Goal: Task Accomplishment & Management: Complete application form

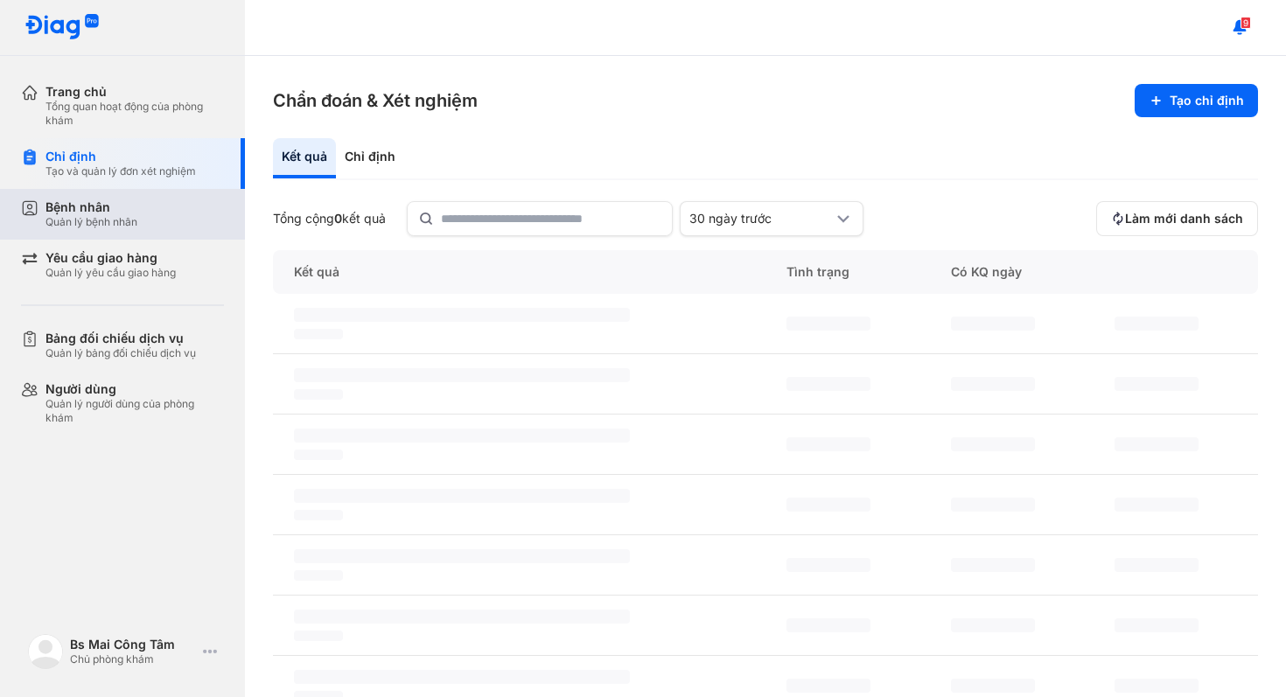
click at [114, 229] on div "Bệnh nhân Quản lý bệnh nhân" at bounding box center [133, 214] width 224 height 51
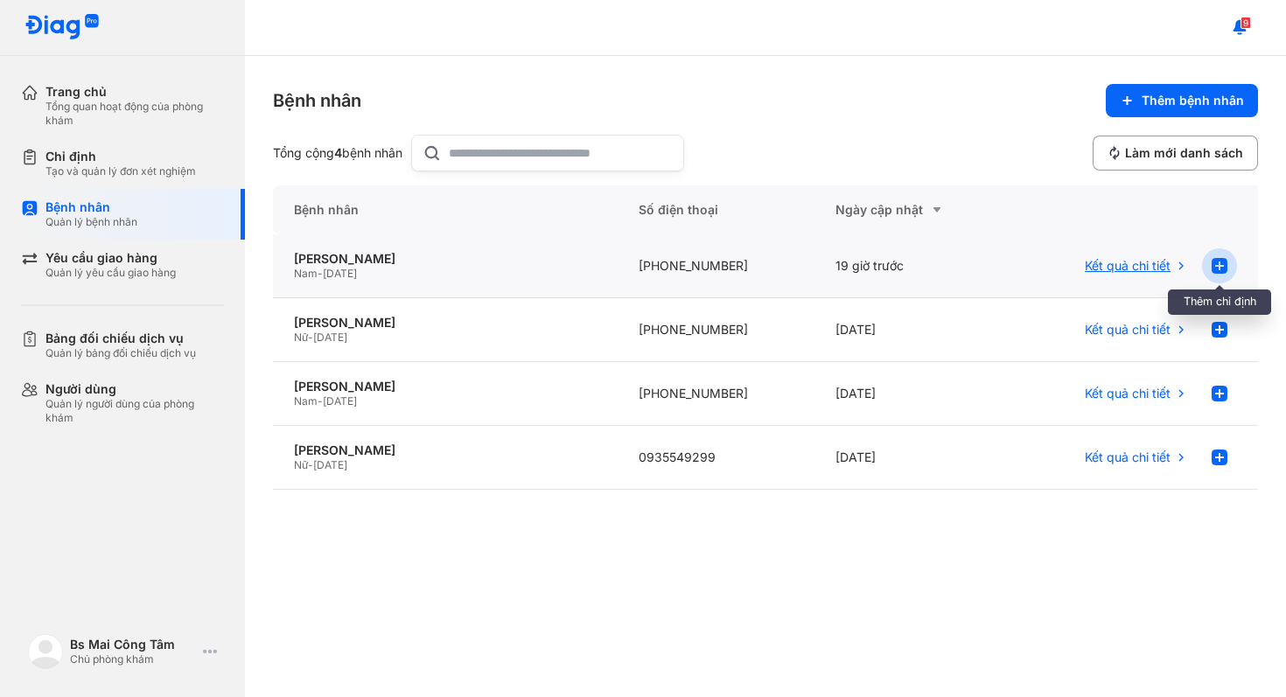
click at [1224, 272] on use at bounding box center [1219, 266] width 16 height 16
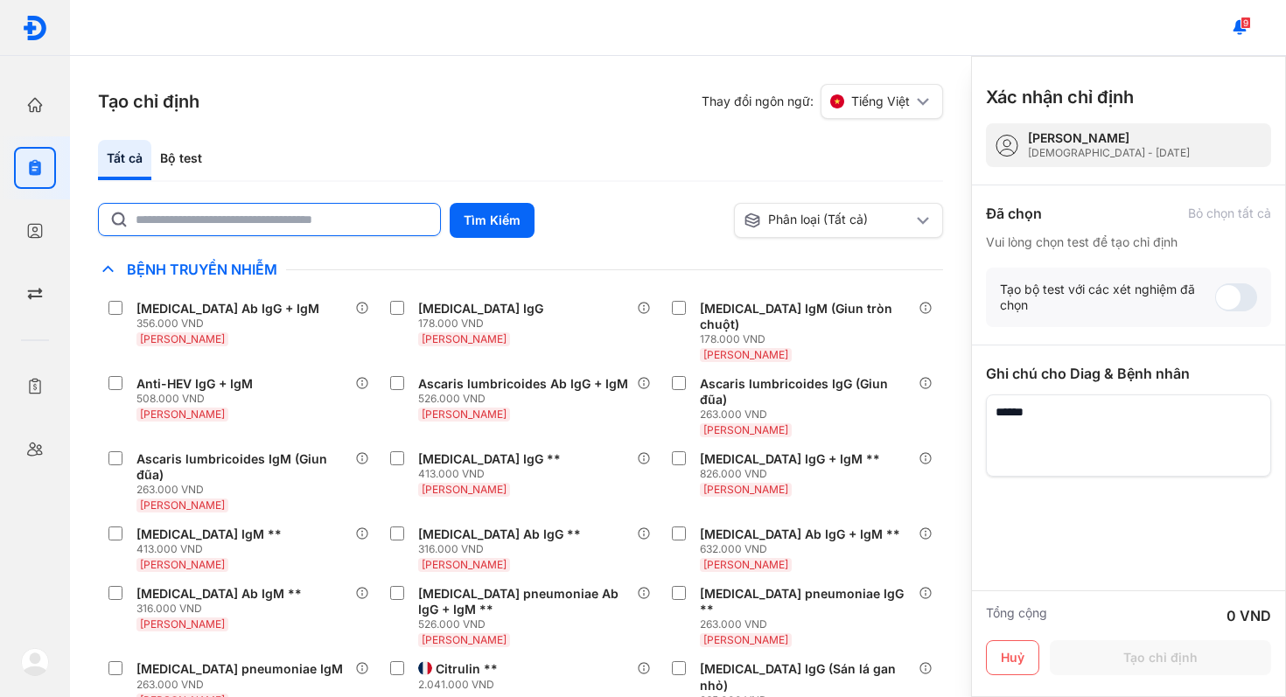
click at [376, 226] on input "text" at bounding box center [283, 219] width 294 height 31
type input "****"
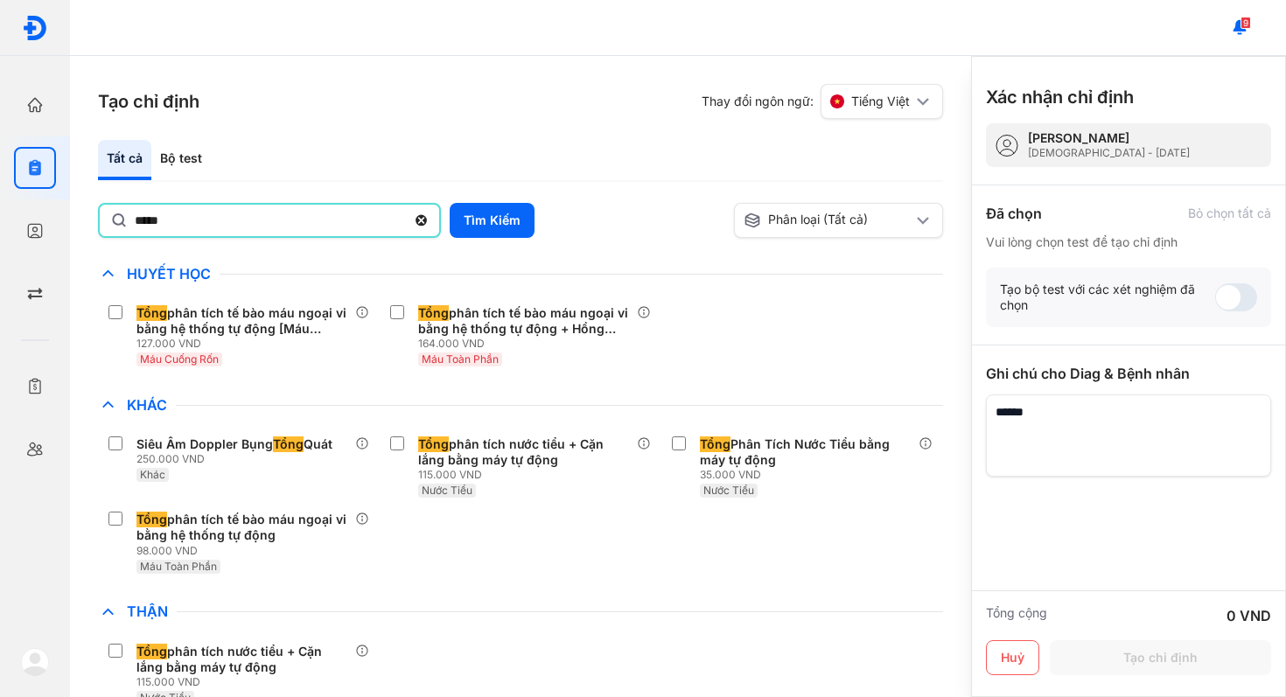
scroll to position [254, 0]
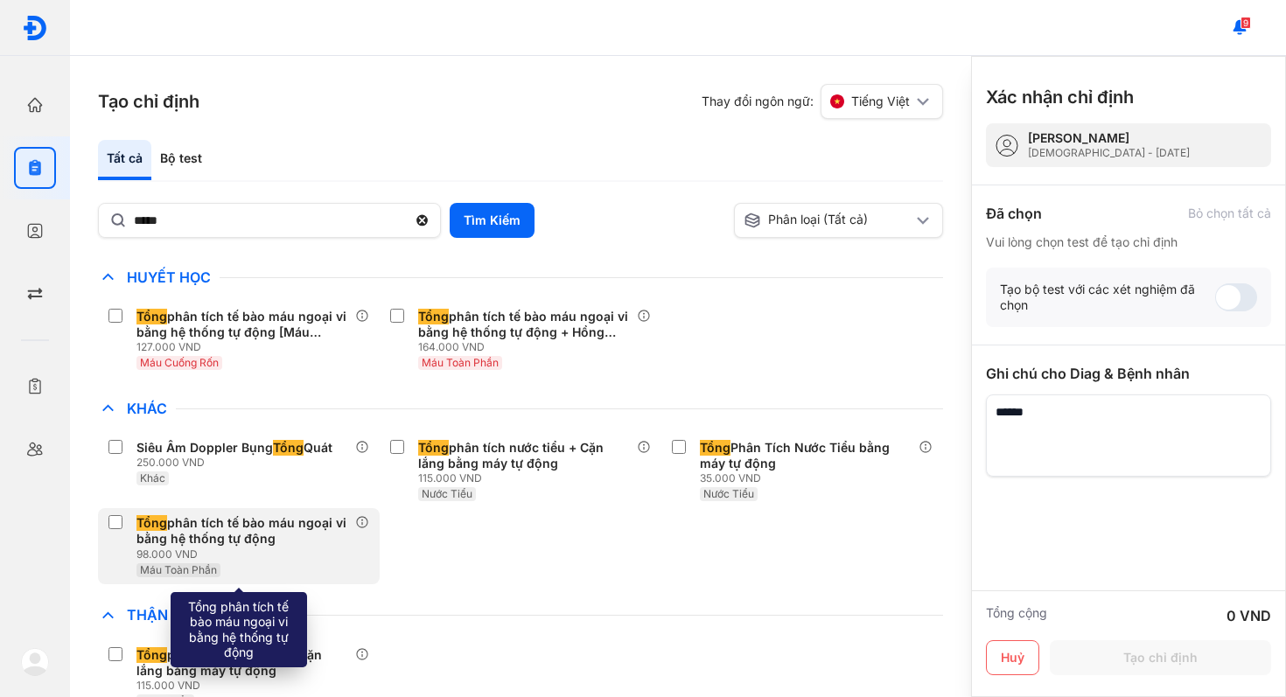
click at [108, 523] on div "Tổng phân tích tế bào máu ngoại vi bằng hệ thống tự động 98.000 VND Máu Toàn Ph…" at bounding box center [239, 545] width 282 height 75
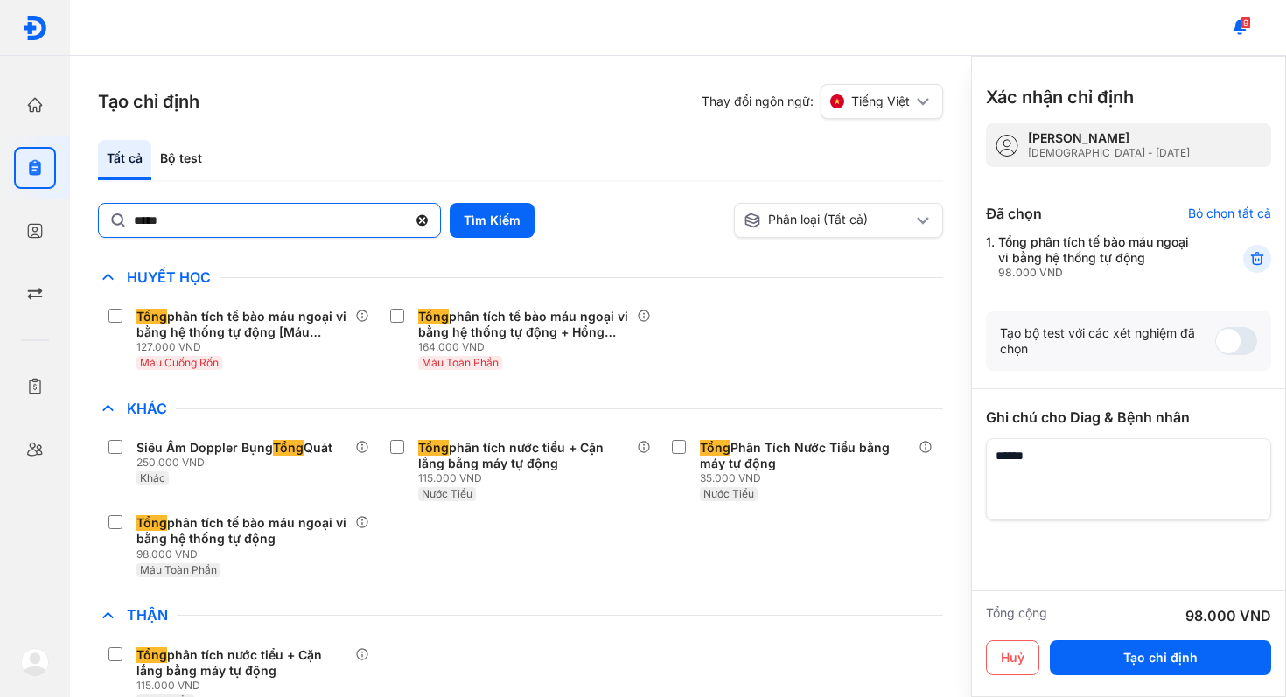
click at [426, 220] on use at bounding box center [421, 220] width 11 height 11
click at [407, 220] on input "****" at bounding box center [270, 219] width 273 height 31
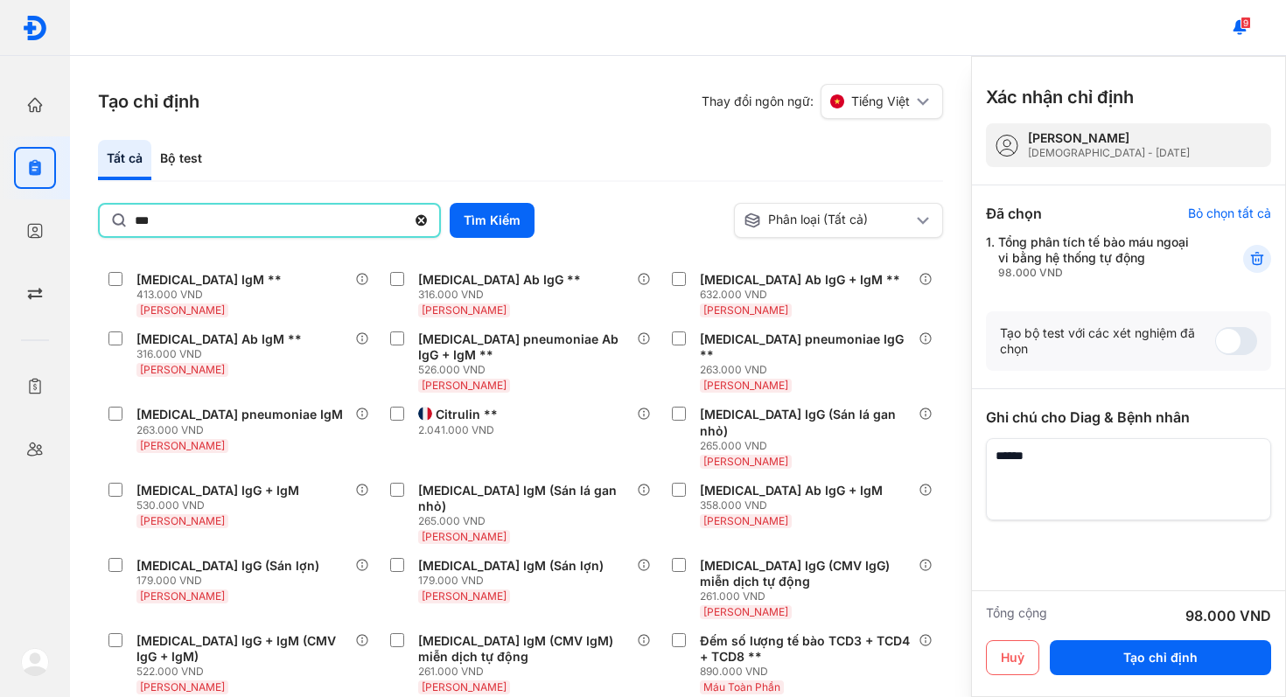
type input "***"
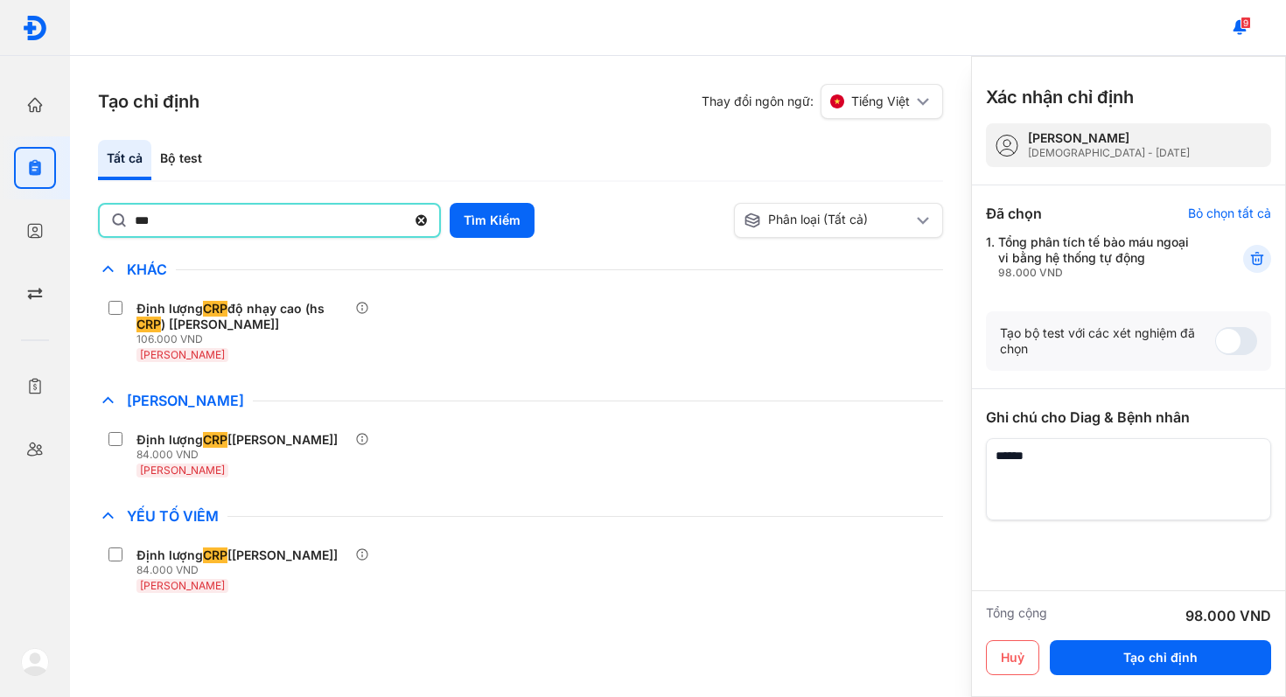
scroll to position [0, 0]
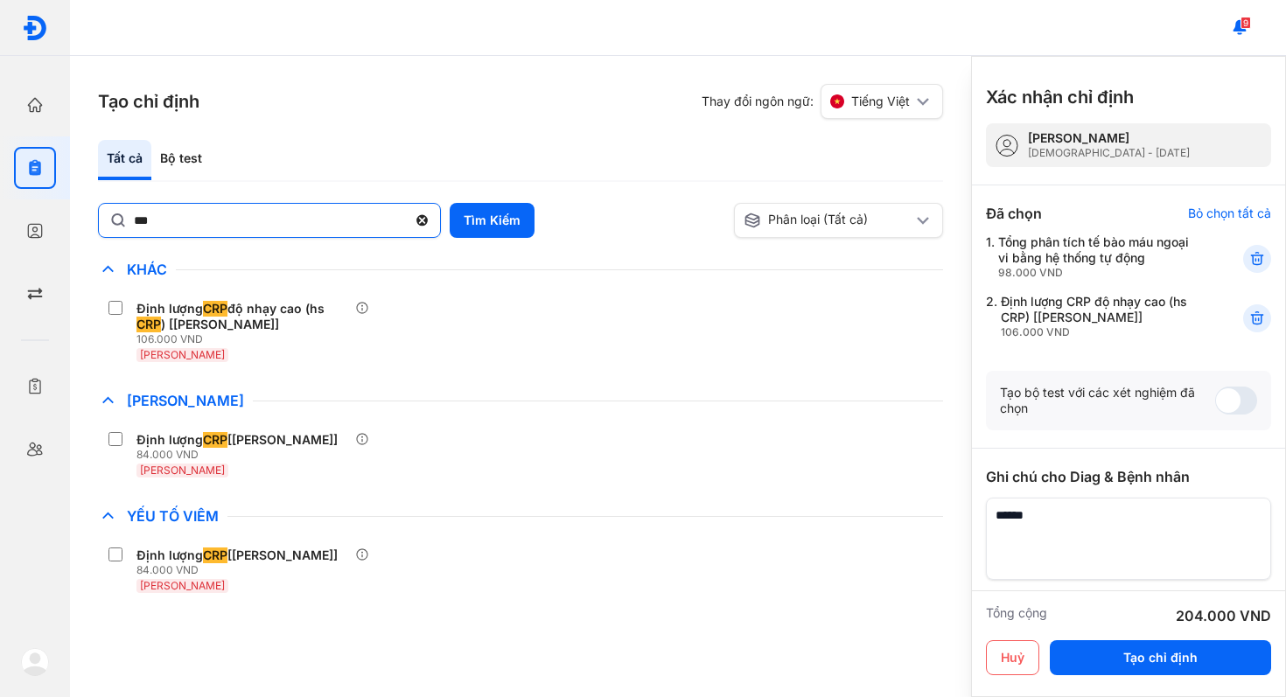
click at [419, 215] on icon at bounding box center [422, 220] width 15 height 17
click at [407, 215] on input "***" at bounding box center [270, 219] width 273 height 31
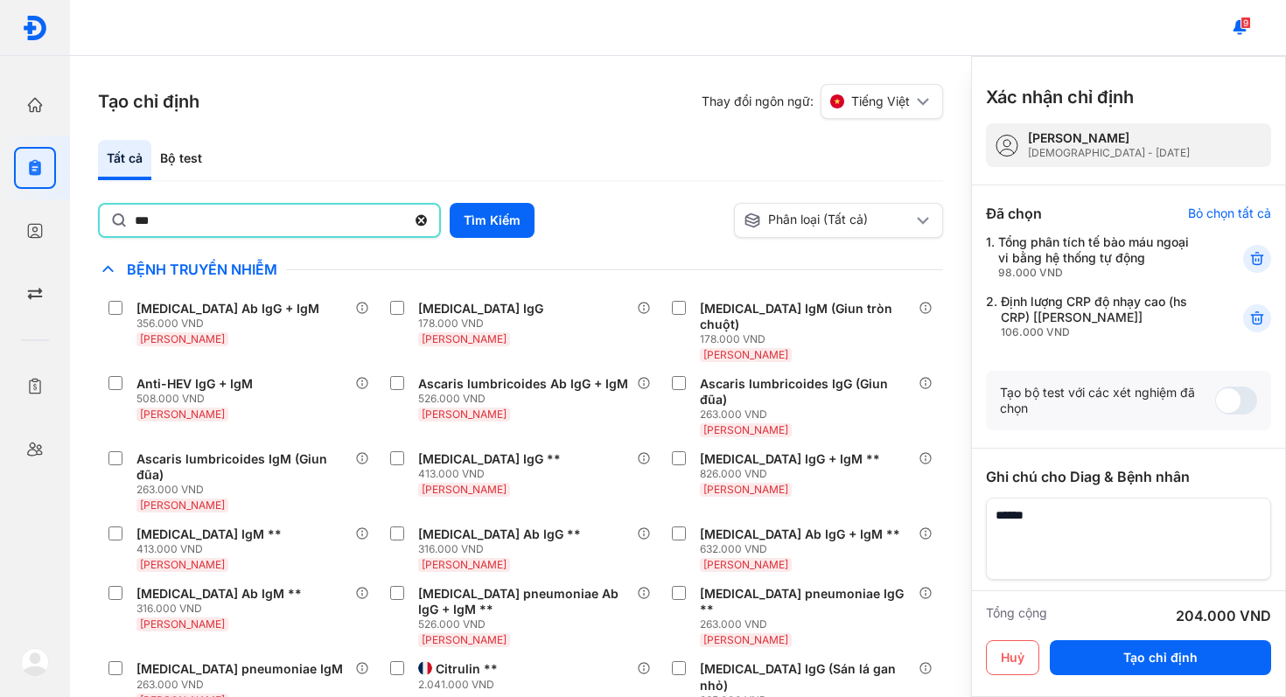
type input "***"
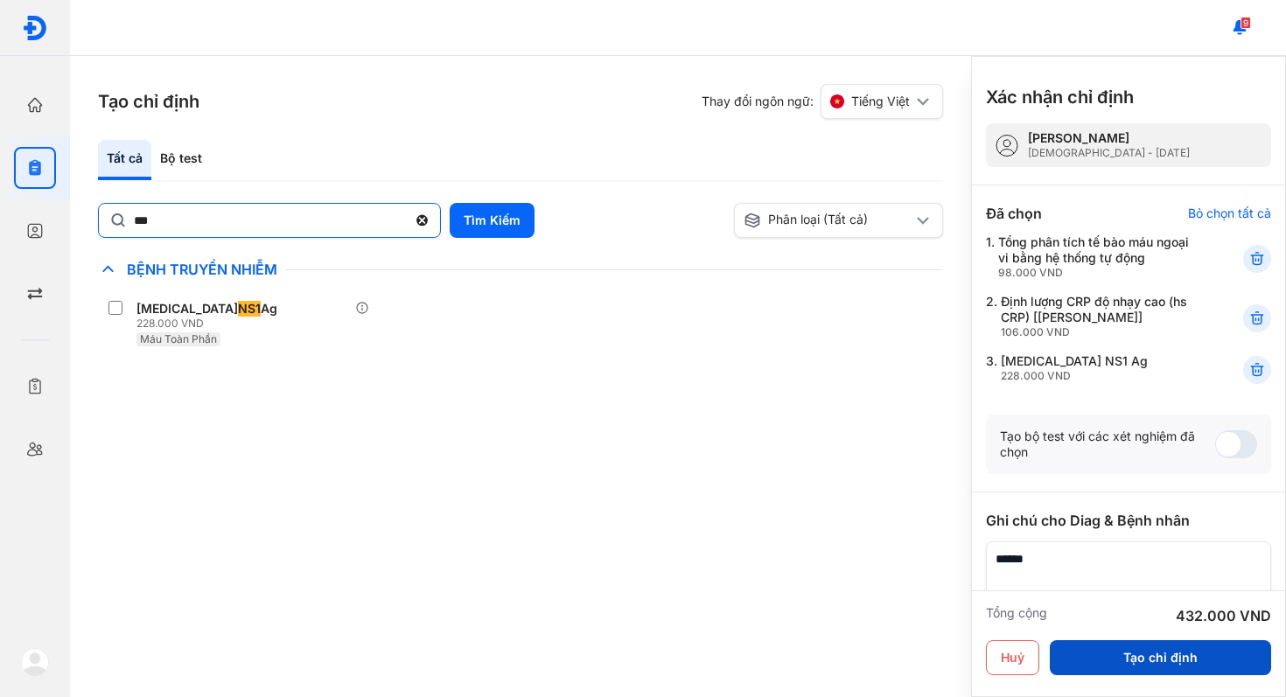
click at [1180, 647] on button "Tạo chỉ định" at bounding box center [1159, 657] width 221 height 35
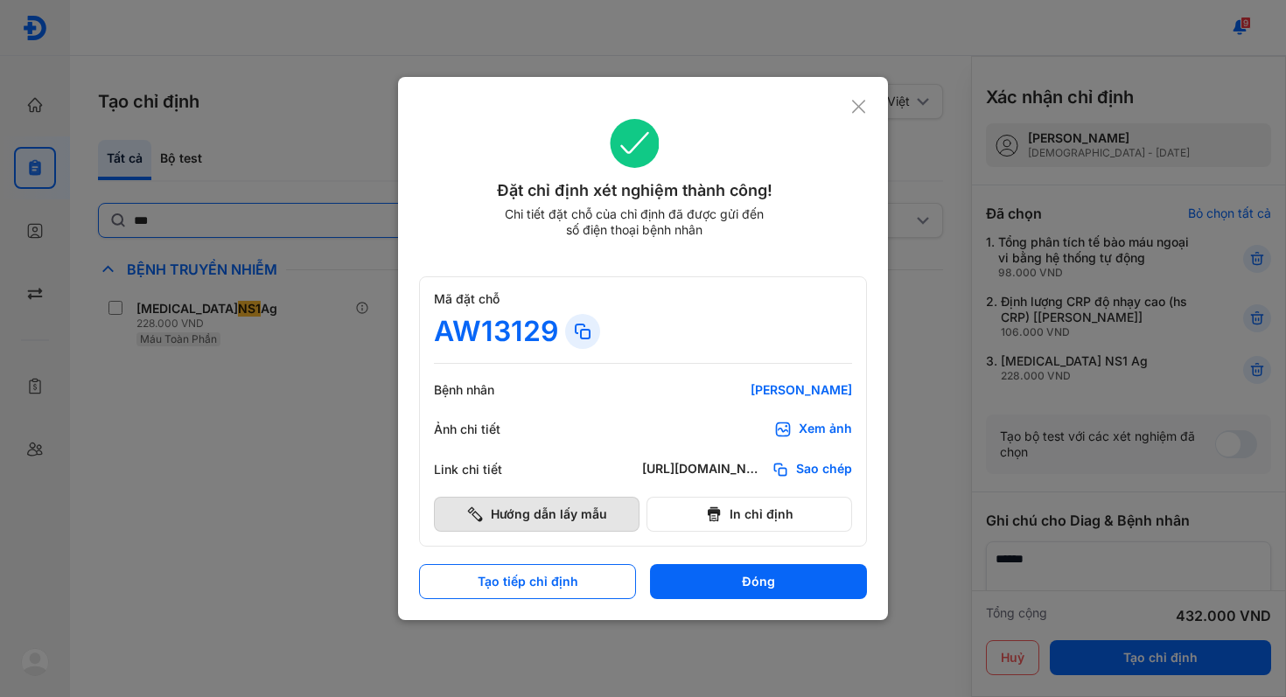
click at [613, 507] on button "Hướng dẫn lấy mẫu" at bounding box center [537, 514] width 206 height 35
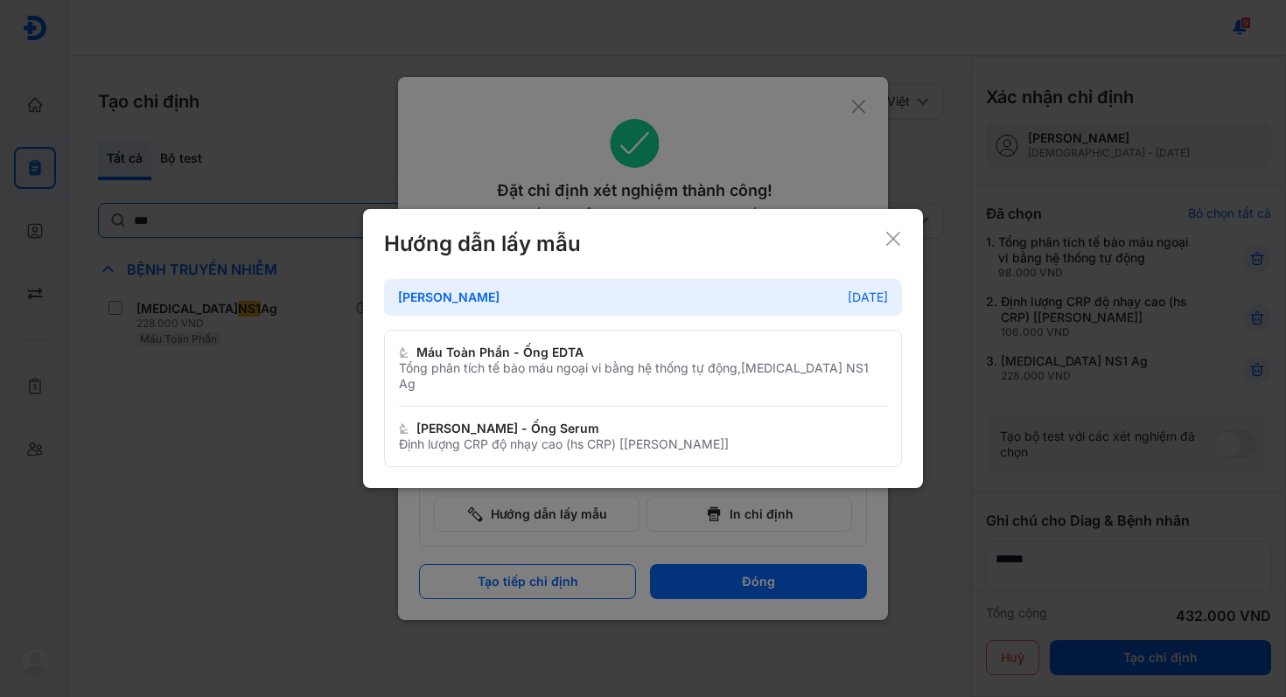
click at [706, 421] on div "Huyết Thanh - Ống Serum" at bounding box center [643, 429] width 488 height 16
click at [893, 240] on icon at bounding box center [892, 238] width 17 height 17
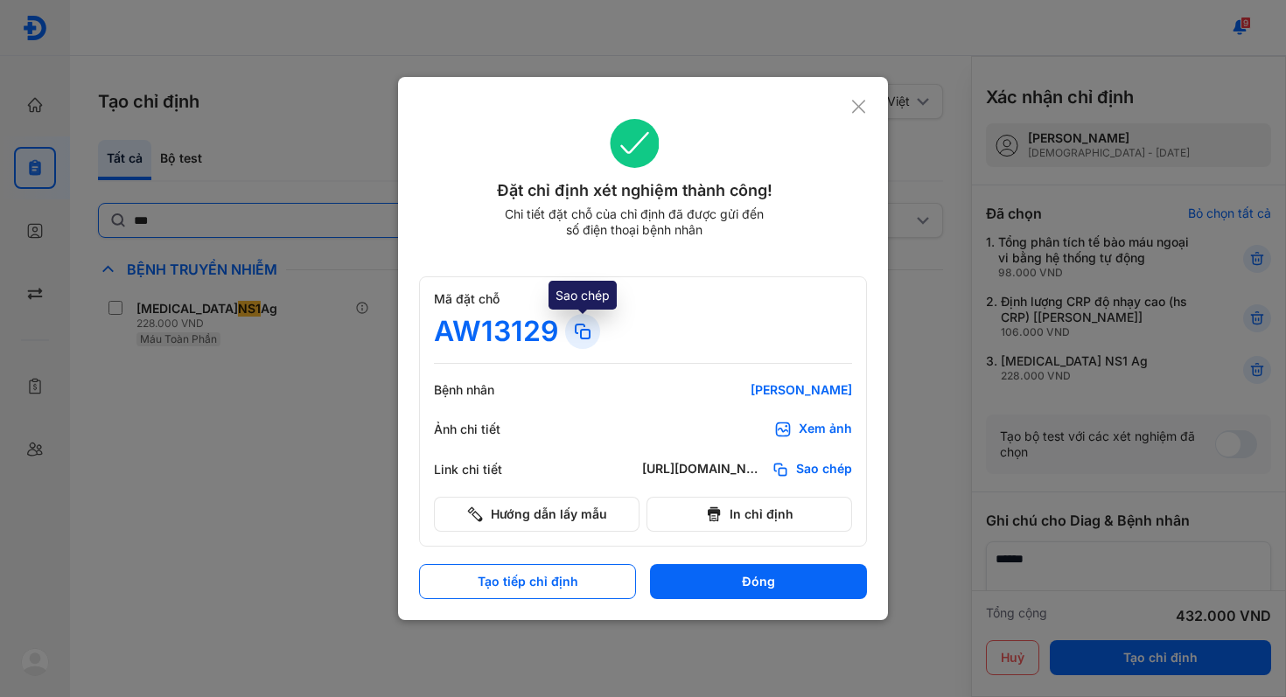
click at [592, 334] on icon at bounding box center [582, 331] width 21 height 21
click at [861, 107] on icon at bounding box center [858, 106] width 17 height 17
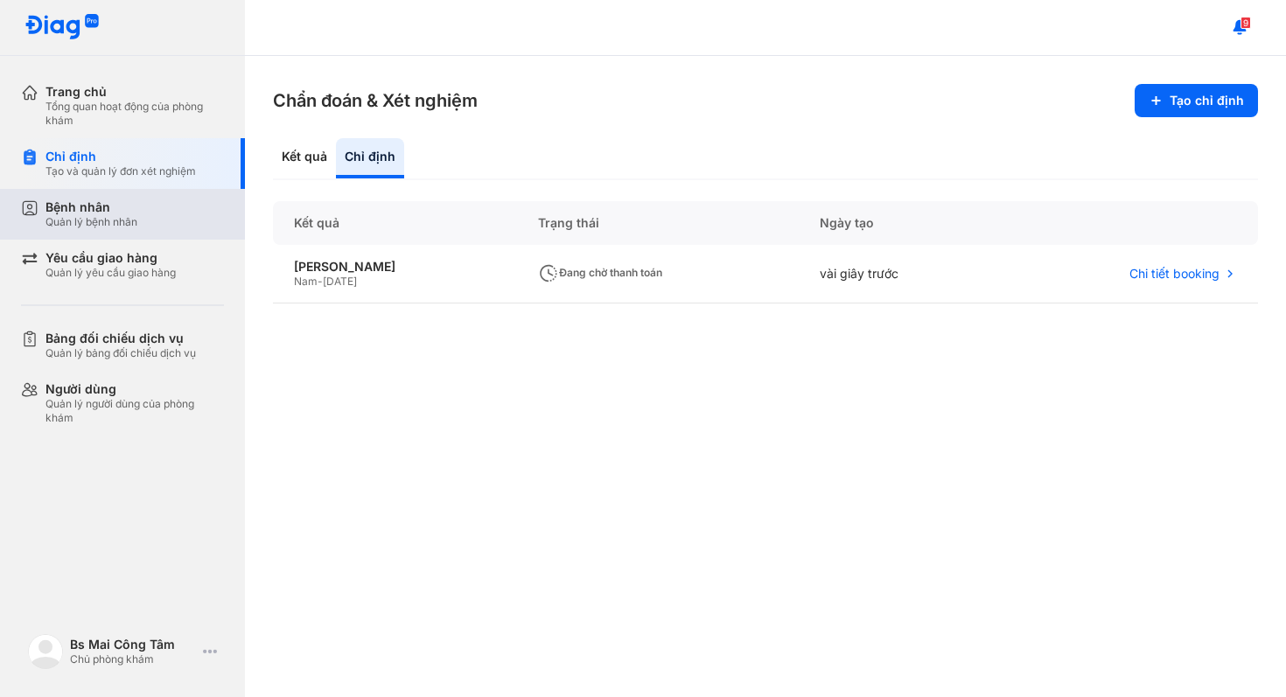
click at [178, 212] on div "Bệnh nhân Quản lý bệnh nhân" at bounding box center [134, 214] width 178 height 30
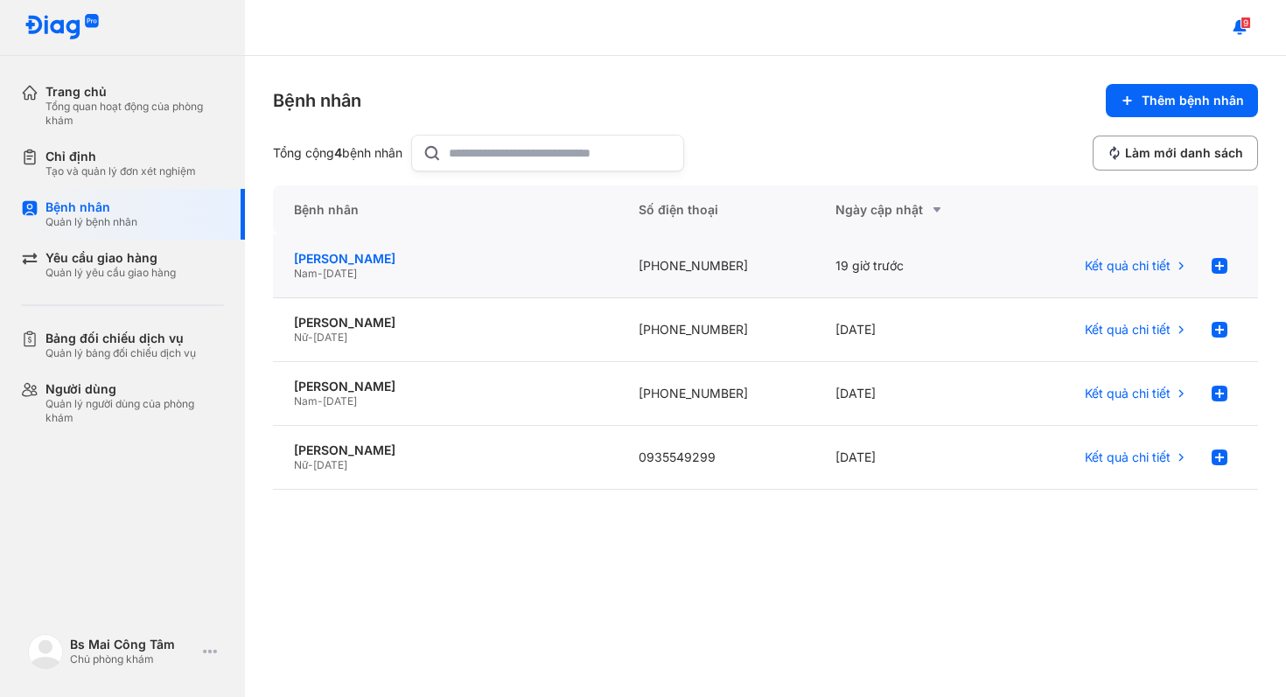
click at [491, 260] on div "[PERSON_NAME]" at bounding box center [445, 259] width 303 height 16
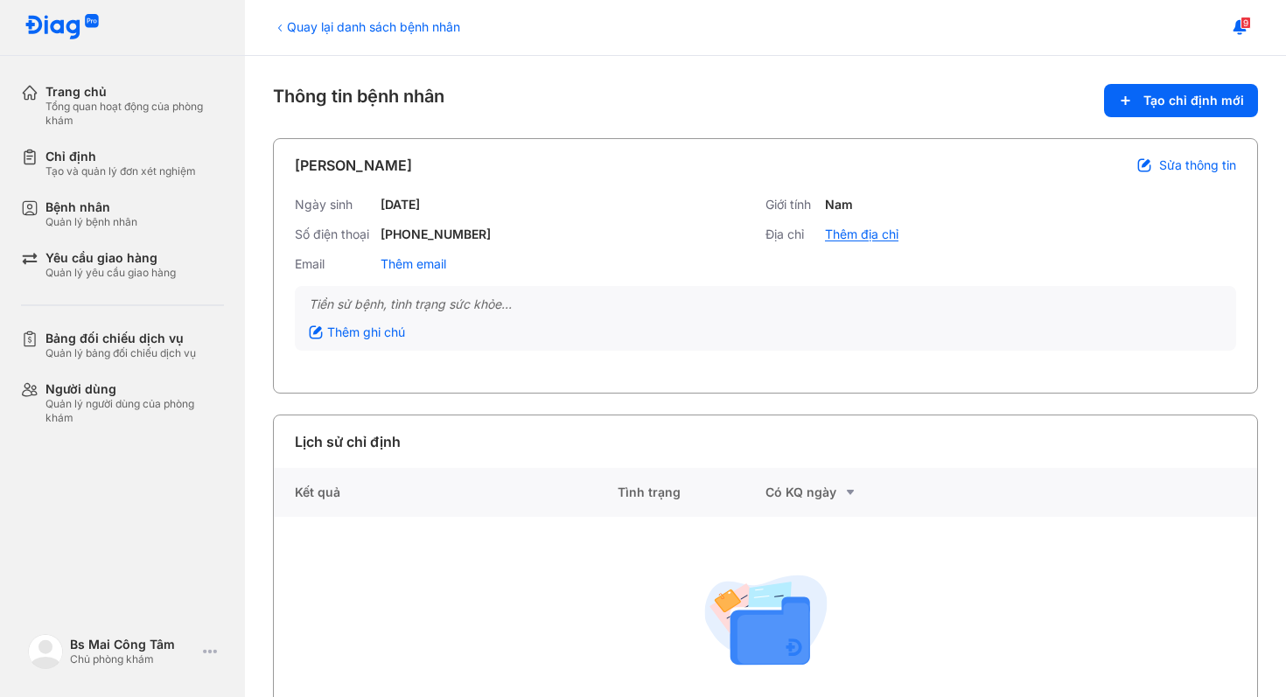
click at [870, 236] on div "Thêm địa chỉ" at bounding box center [861, 234] width 73 height 16
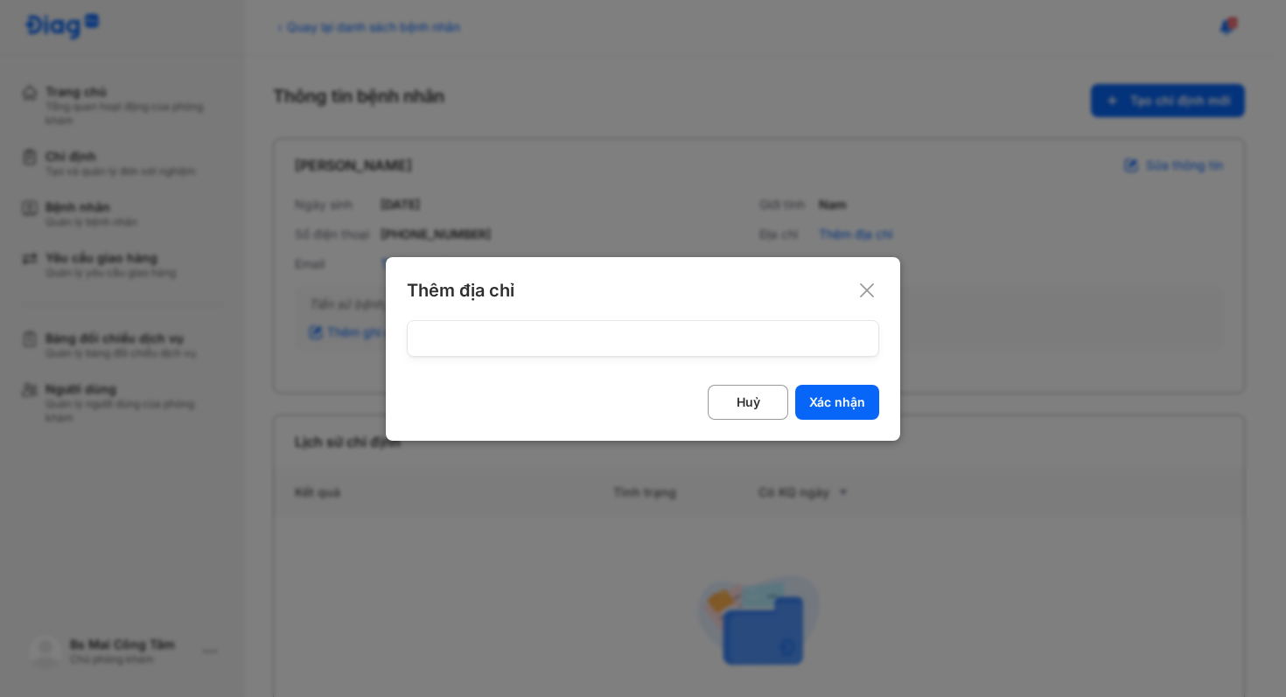
click at [735, 347] on input at bounding box center [642, 338] width 449 height 35
type input "**********"
click at [840, 403] on button "Xác nhận" at bounding box center [837, 402] width 84 height 35
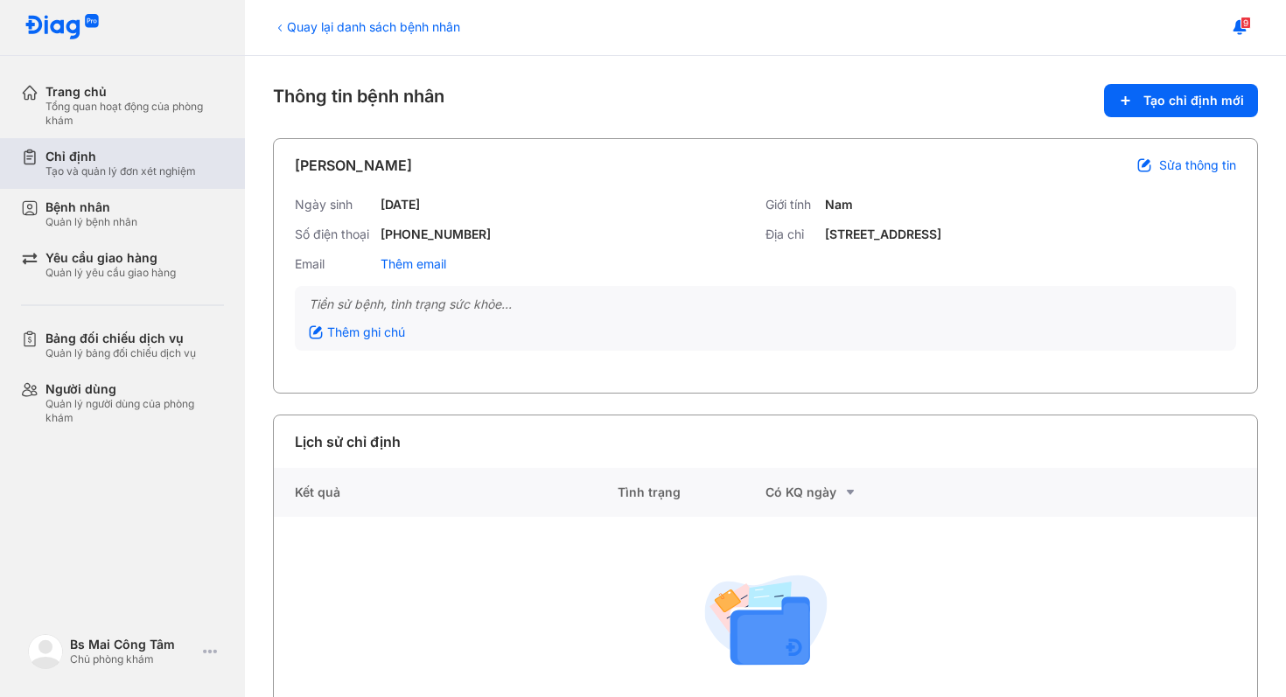
click at [143, 176] on div "Tạo và quản lý đơn xét nghiệm" at bounding box center [120, 171] width 150 height 14
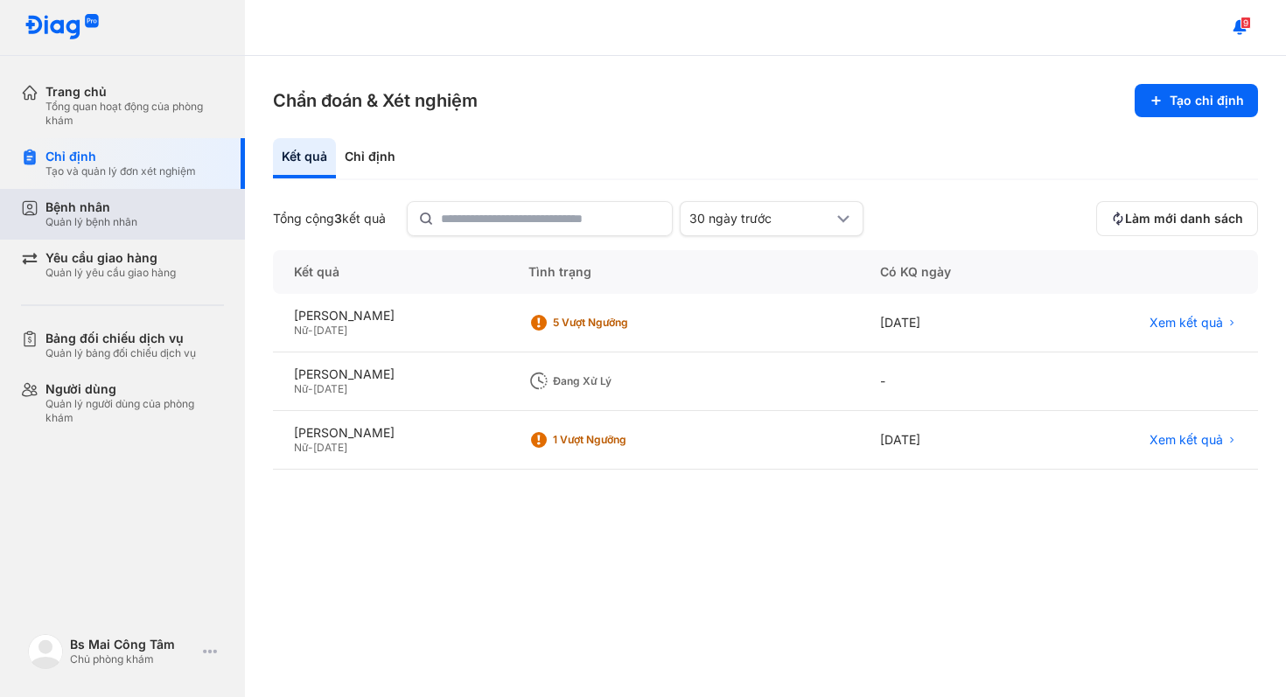
click at [146, 223] on div "Bệnh nhân Quản lý bệnh nhân" at bounding box center [134, 214] width 178 height 30
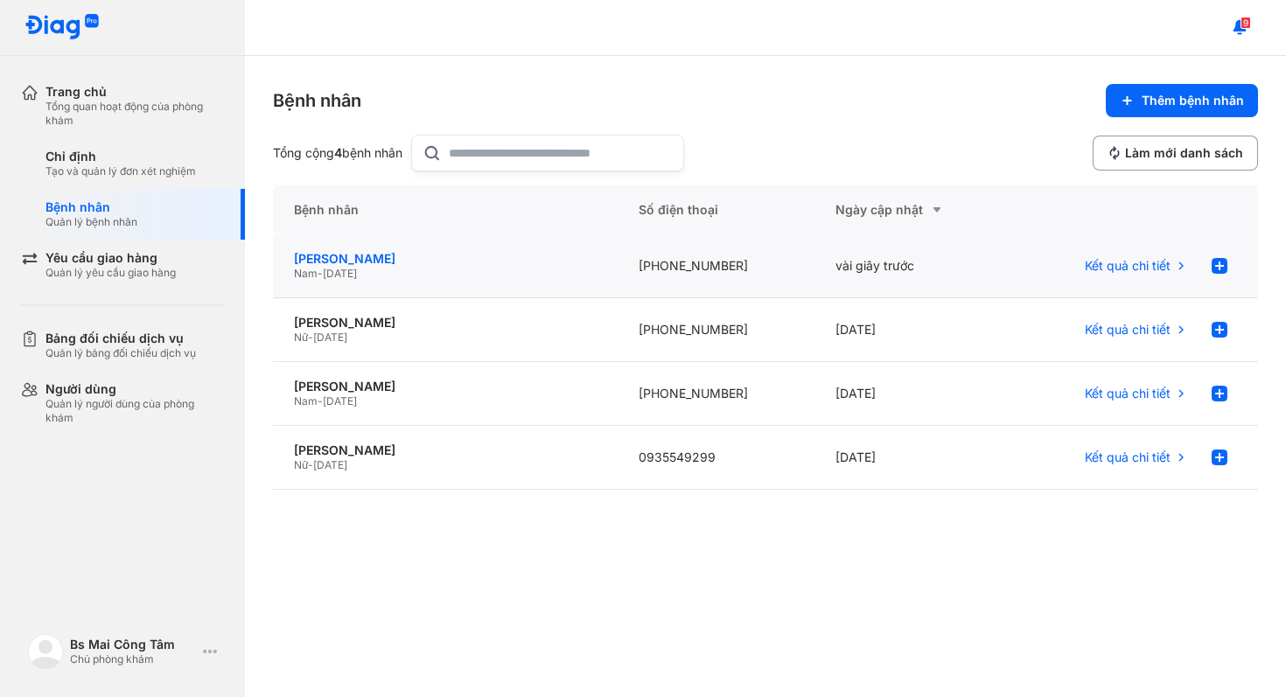
click at [460, 262] on div "[PERSON_NAME]" at bounding box center [445, 259] width 303 height 16
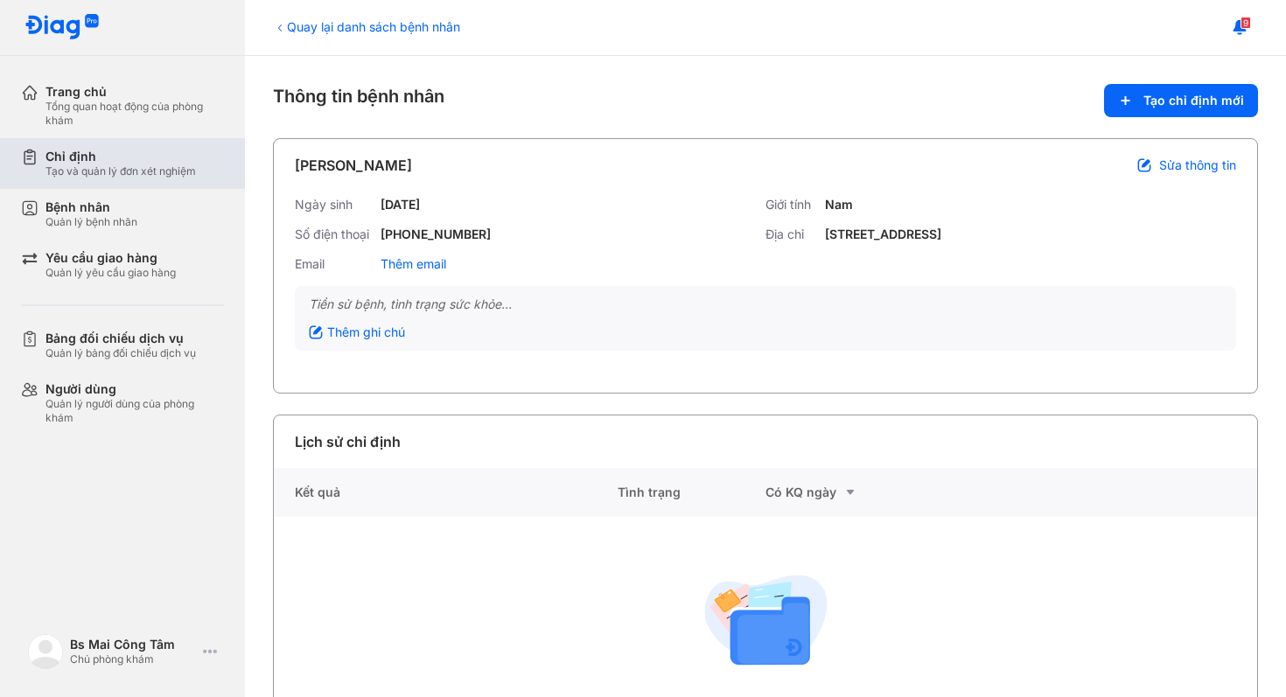
click at [162, 171] on div "Tạo và quản lý đơn xét nghiệm" at bounding box center [120, 171] width 150 height 14
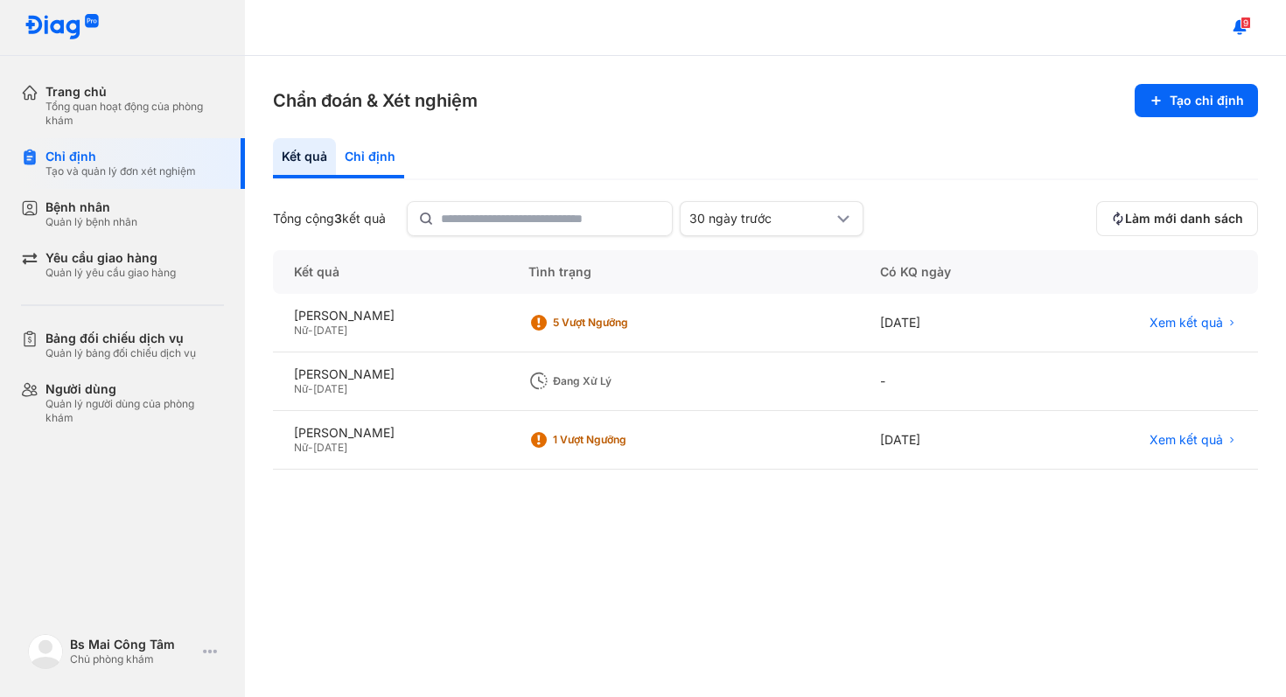
click at [363, 153] on div "Chỉ định" at bounding box center [370, 158] width 68 height 40
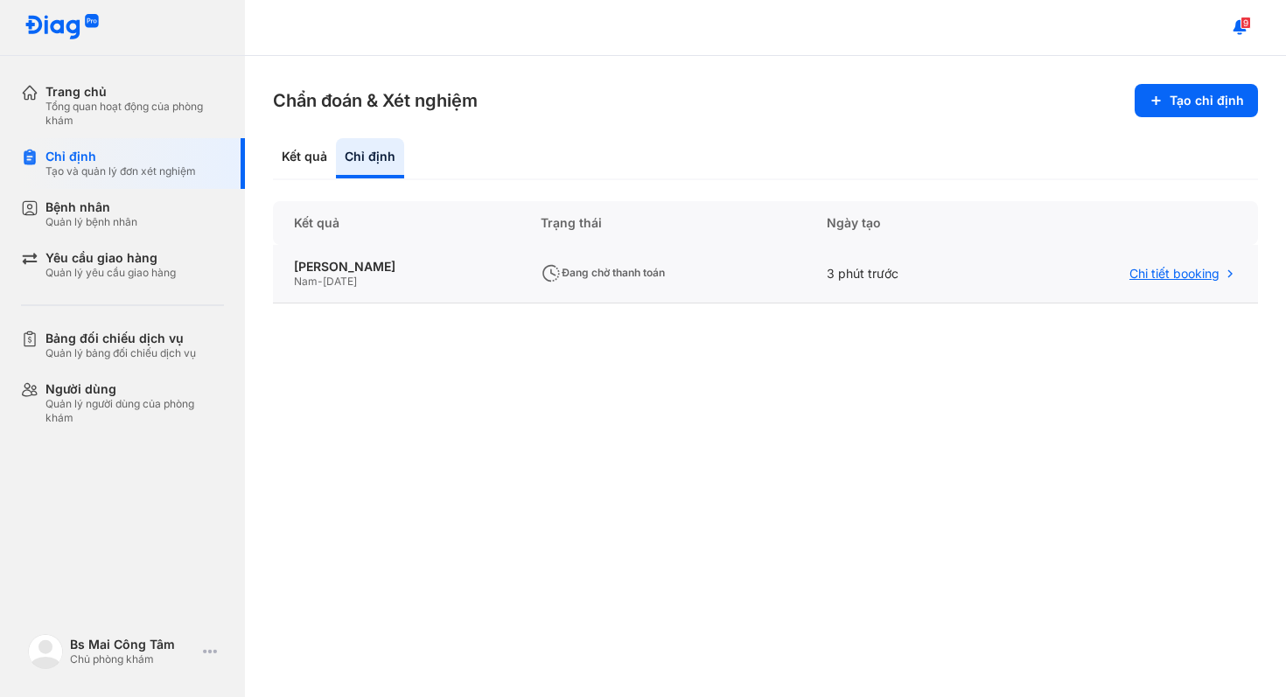
click at [1138, 272] on span "Chi tiết booking" at bounding box center [1174, 274] width 90 height 16
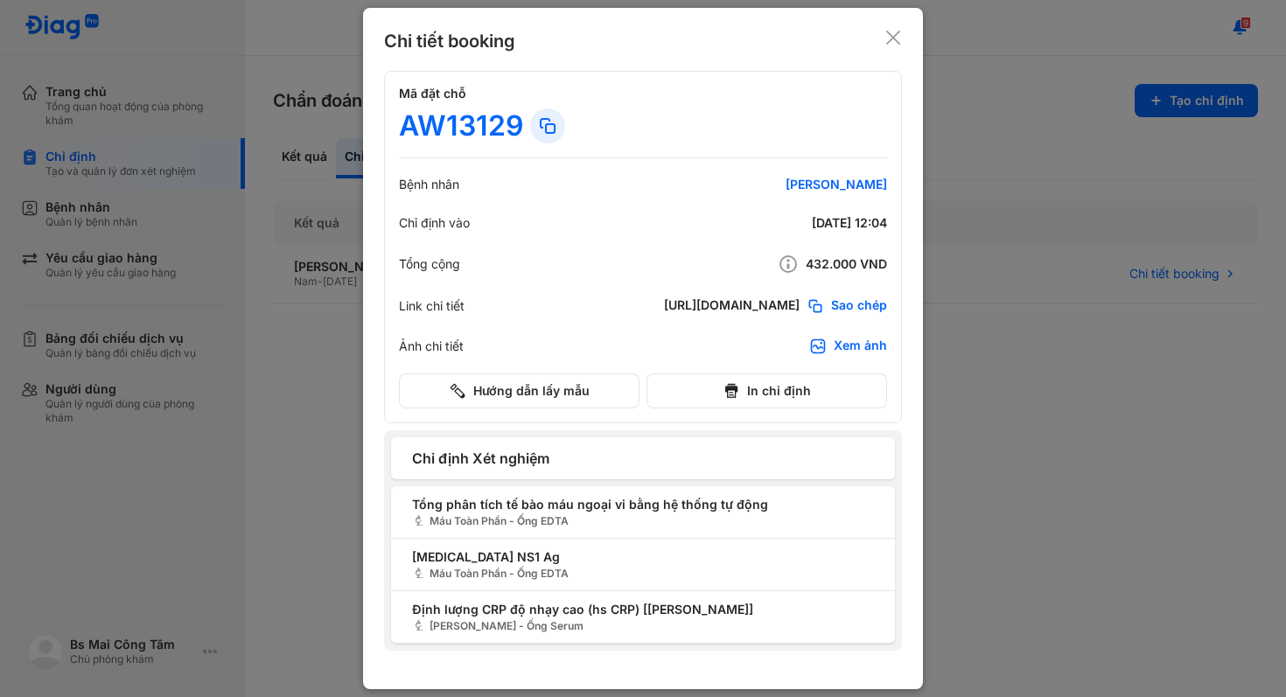
click at [842, 351] on div "Xem ảnh" at bounding box center [859, 346] width 53 height 17
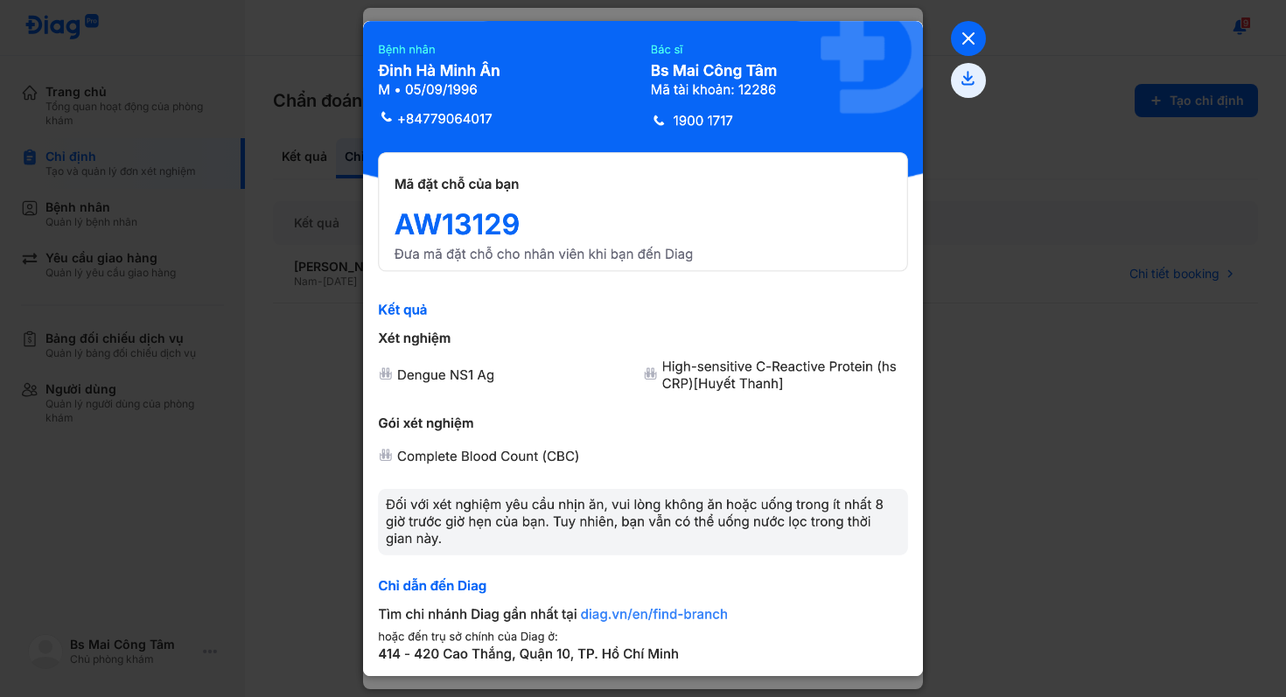
click at [968, 32] on icon at bounding box center [968, 38] width 35 height 35
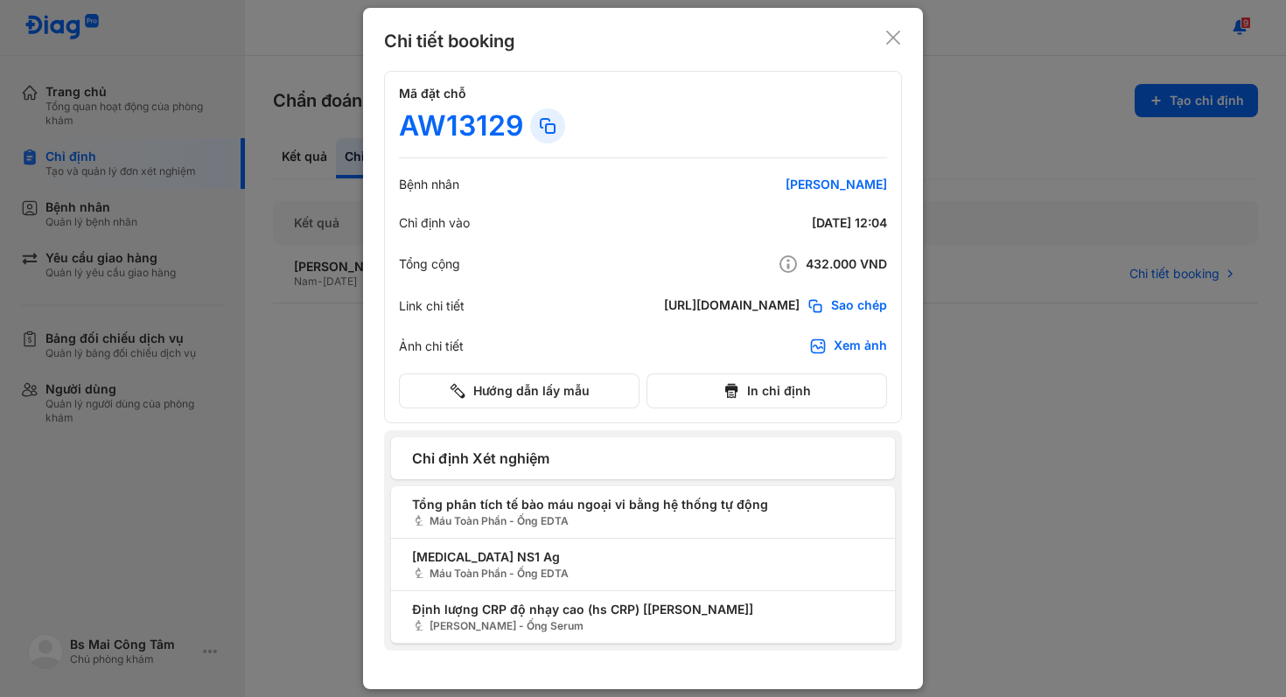
click at [895, 38] on use at bounding box center [893, 38] width 14 height 14
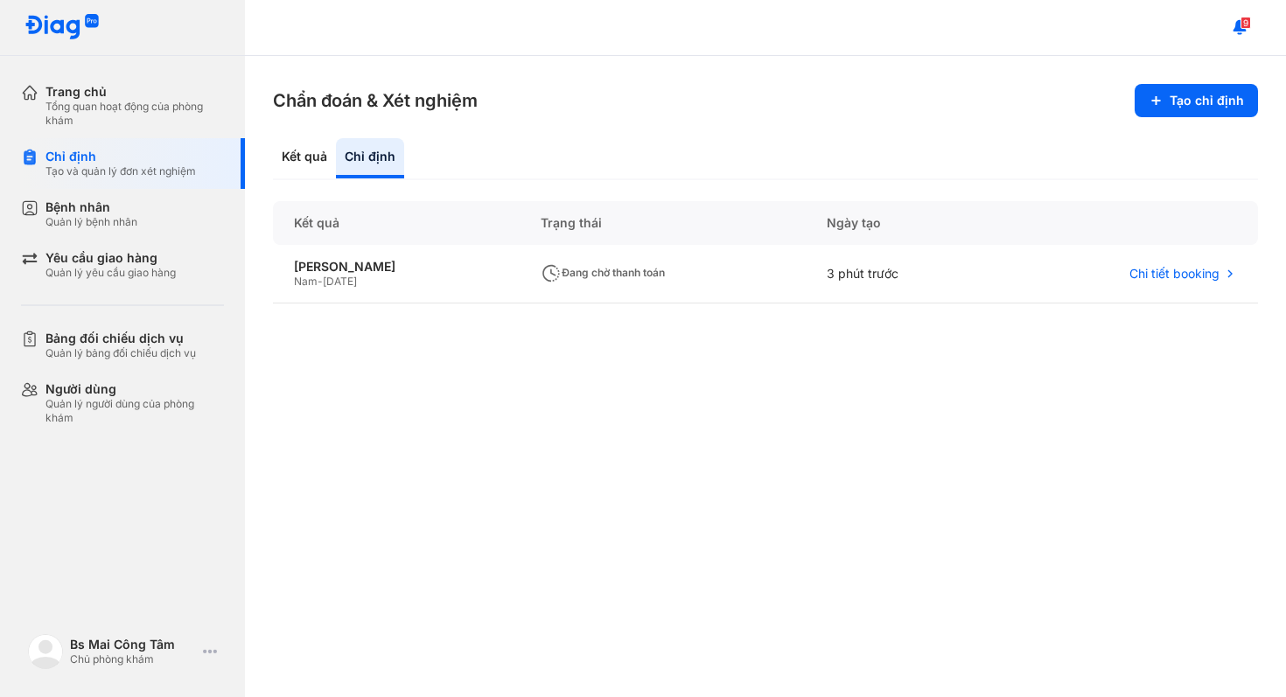
click at [59, 26] on img at bounding box center [61, 27] width 75 height 27
click at [180, 211] on div "Bệnh nhân Quản lý bệnh nhân" at bounding box center [134, 214] width 178 height 30
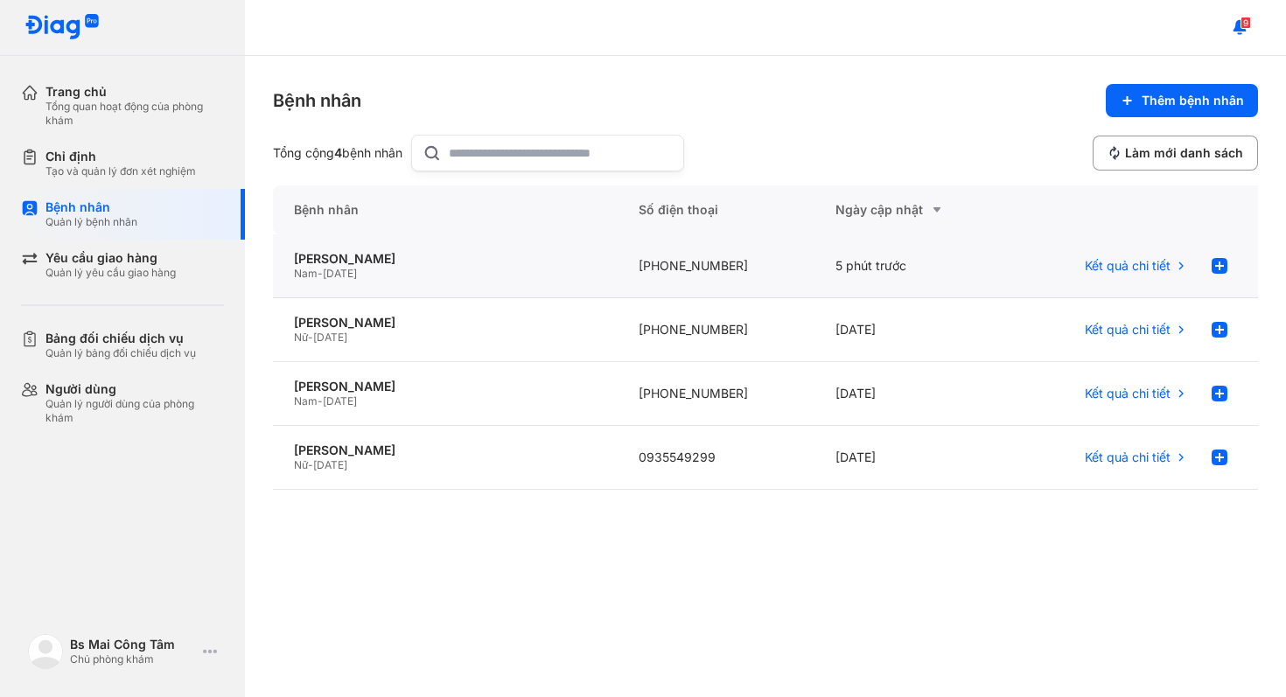
click at [821, 290] on div "5 phút trước" at bounding box center [912, 266] width 197 height 64
